Goal: Information Seeking & Learning: Learn about a topic

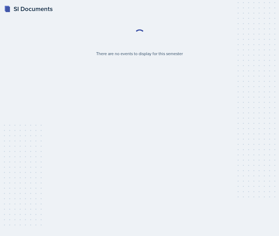
select select "2bed604d-1099-4043-b1bc-2365e8740244"
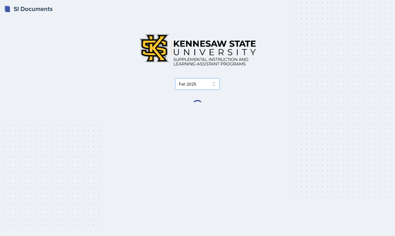
click at [197, 86] on select "Select Semester Fall 2025 Summer 2025 Spring 2025 Fall 2024 Summer 2024 Spring …" at bounding box center [198, 83] width 44 height 11
click at [176, 78] on select "Select Semester Fall 2025 Summer 2025 Spring 2025 Fall 2024 Summer 2024 Spring …" at bounding box center [198, 83] width 44 height 11
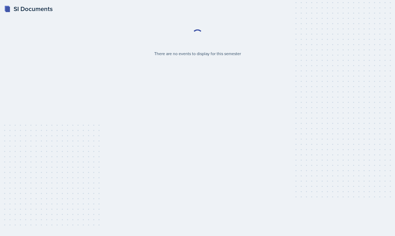
select select "2bed604d-1099-4043-b1bc-2365e8740244"
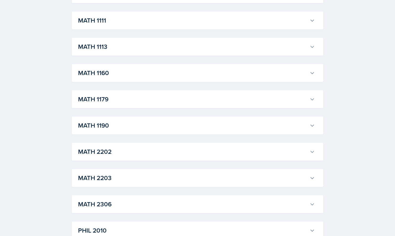
scroll to position [482, 0]
click at [98, 45] on h3 "MATH 1113" at bounding box center [193, 45] width 230 height 9
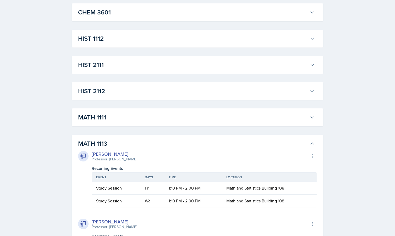
scroll to position [387, 0]
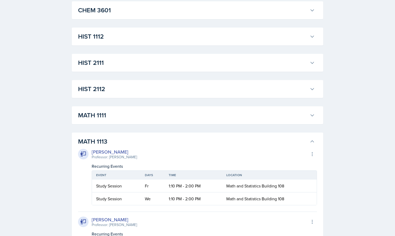
click at [111, 113] on h3 "MATH 1111" at bounding box center [193, 114] width 230 height 9
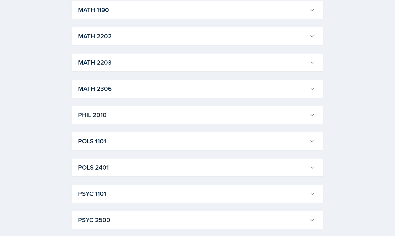
scroll to position [2215, 0]
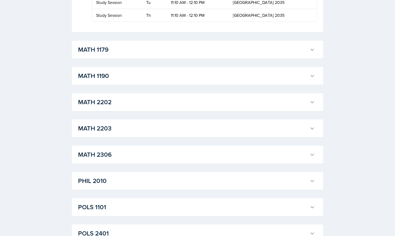
click at [97, 54] on h3 "MATH 1179" at bounding box center [193, 49] width 230 height 9
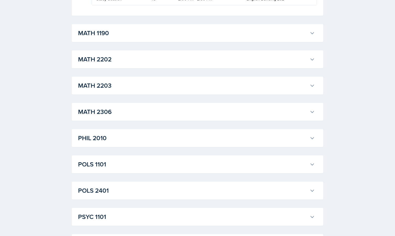
scroll to position [2323, 0]
click at [98, 37] on h3 "MATH 1190" at bounding box center [193, 32] width 230 height 9
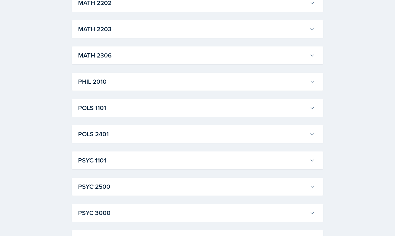
click at [99, 9] on button "MATH 2202" at bounding box center [196, 3] width 239 height 12
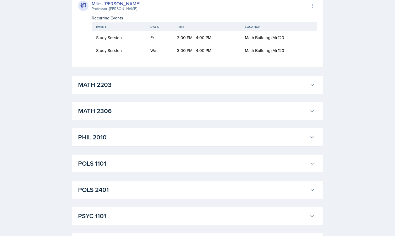
scroll to position [3633, 0]
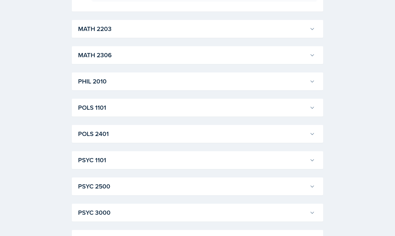
click at [94, 34] on h3 "MATH 2203" at bounding box center [193, 28] width 230 height 9
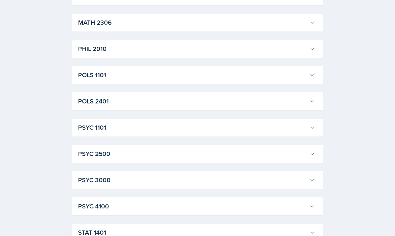
scroll to position [3732, 0]
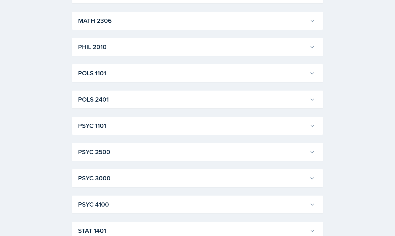
click at [97, 25] on h3 "MATH 2306" at bounding box center [193, 20] width 230 height 9
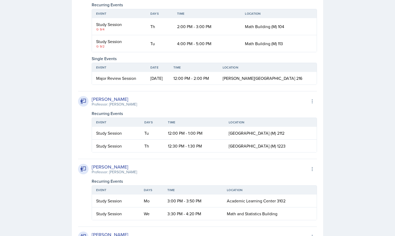
scroll to position [3079, 0]
